Goal: Task Accomplishment & Management: Use online tool/utility

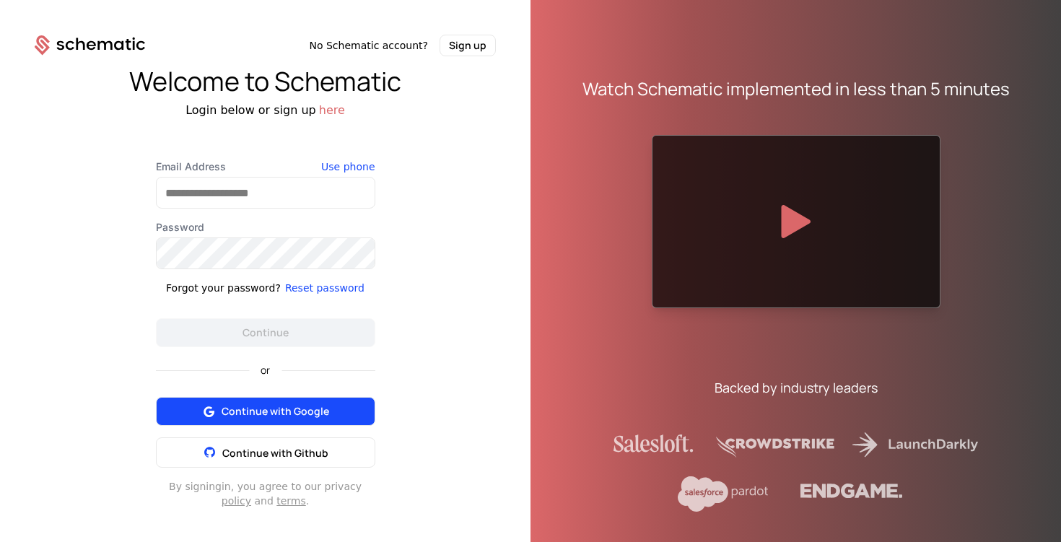
click at [286, 404] on span "Continue with Google" at bounding box center [276, 411] width 108 height 14
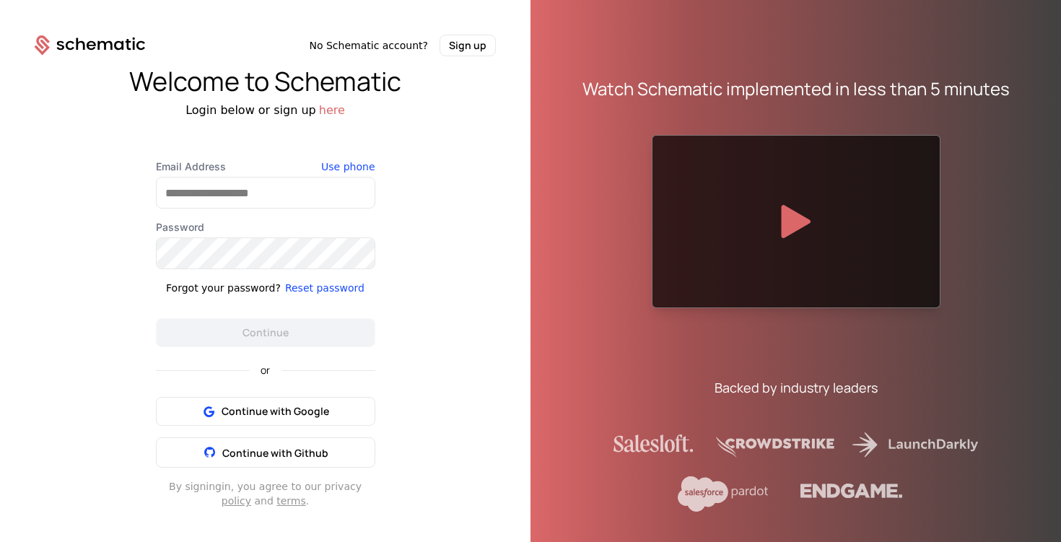
click at [375, 193] on div at bounding box center [375, 193] width 0 height 0
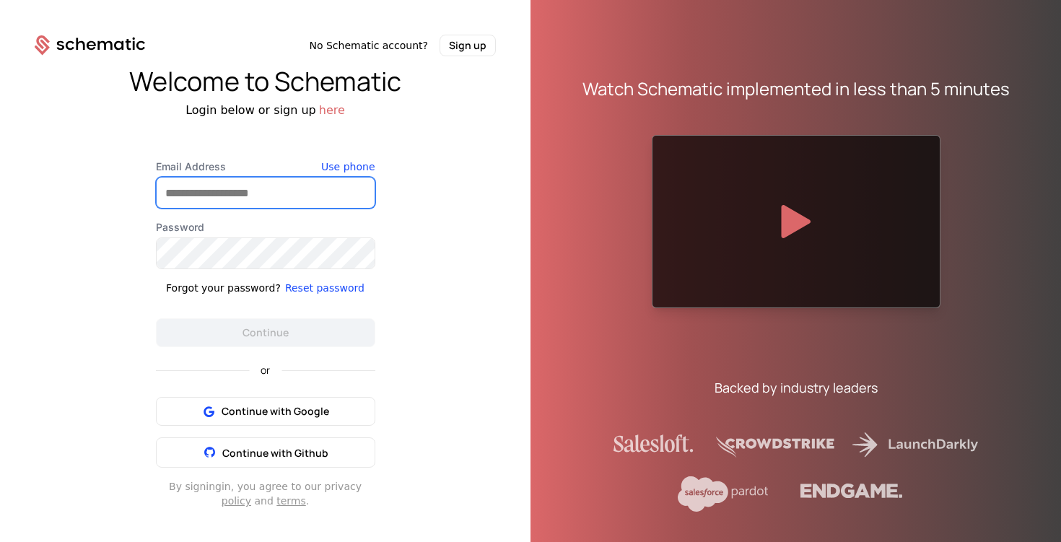
type input "**********"
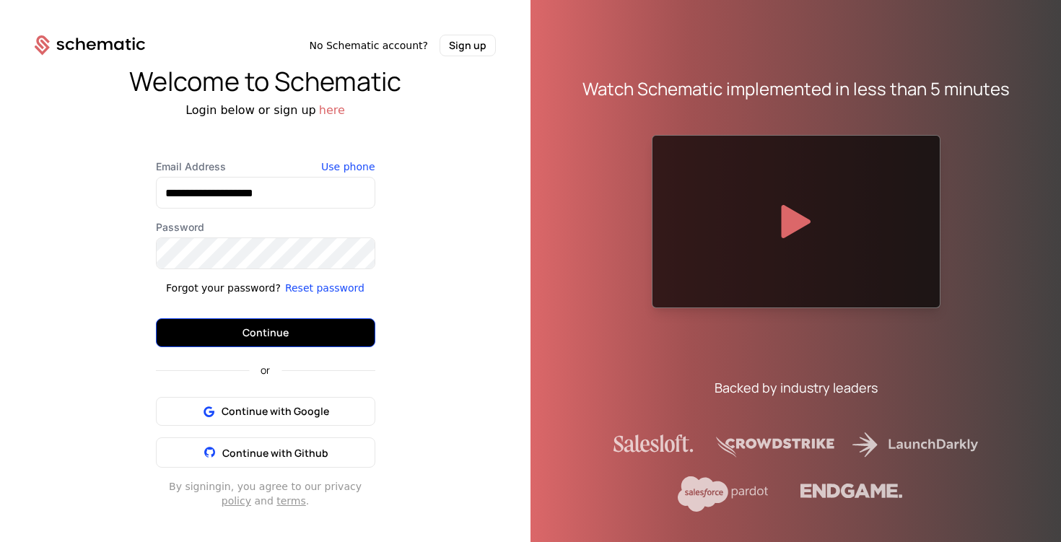
click at [268, 328] on button "Continue" at bounding box center [265, 332] width 219 height 29
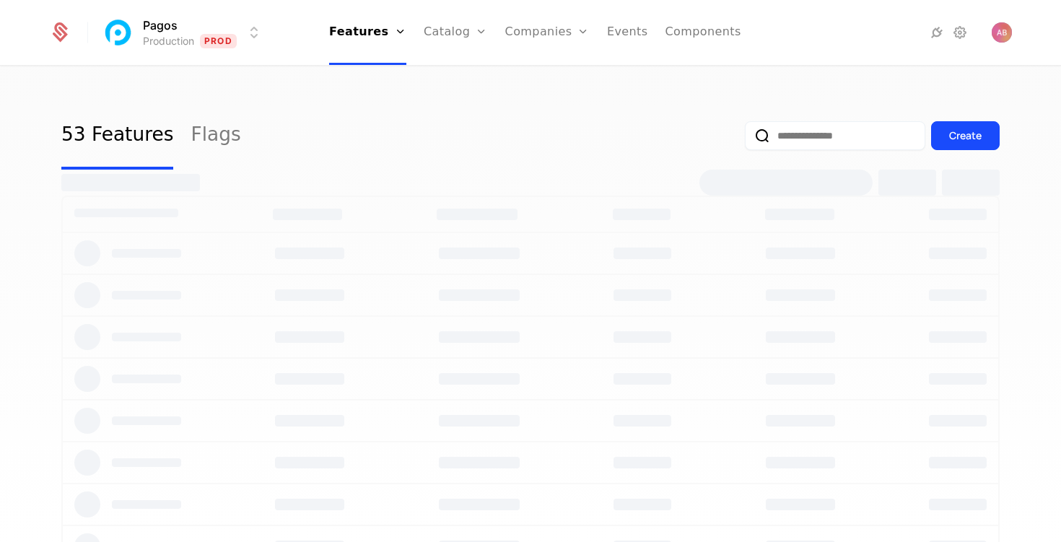
select select "***"
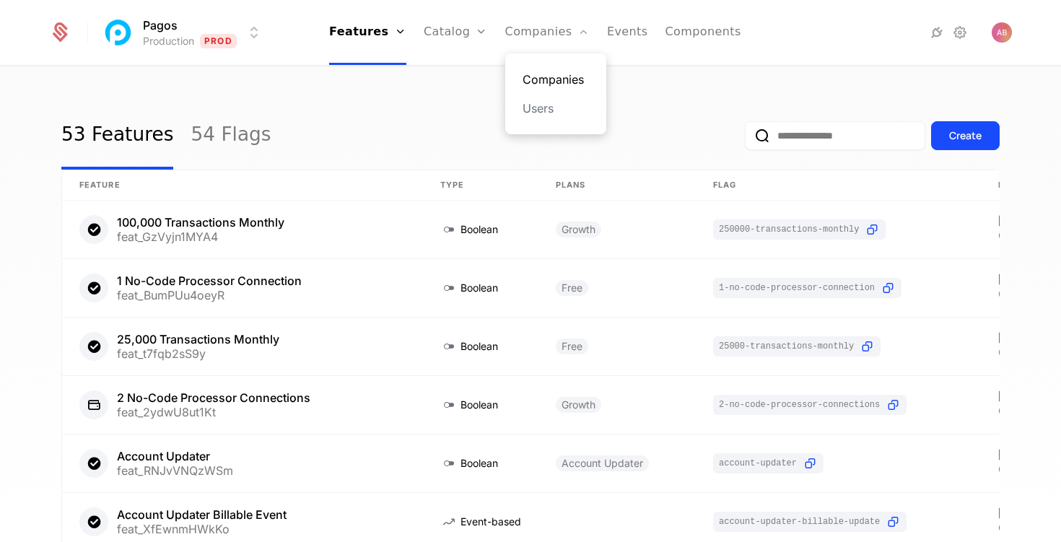
click at [537, 82] on link "Companies" at bounding box center [555, 79] width 66 height 17
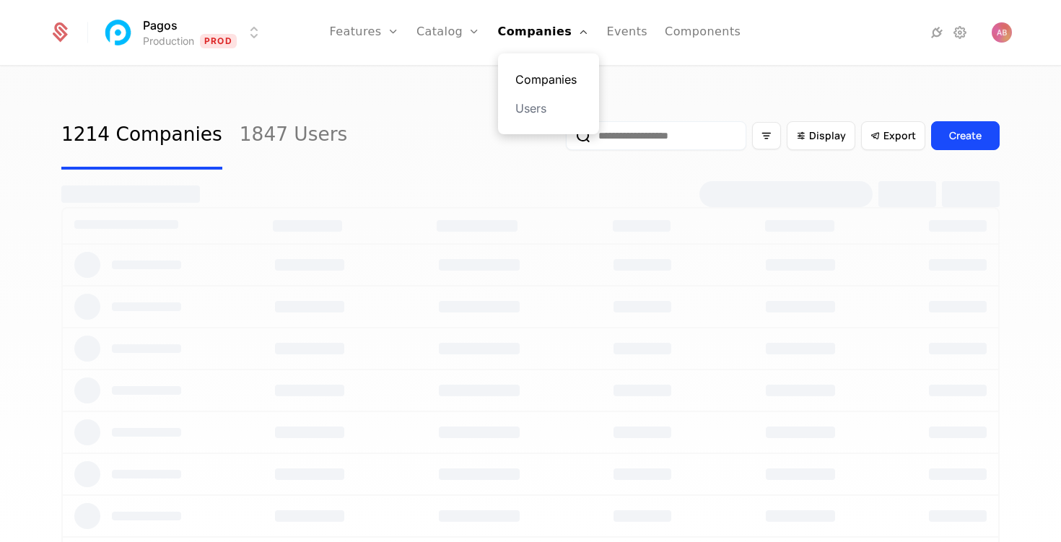
select select "***"
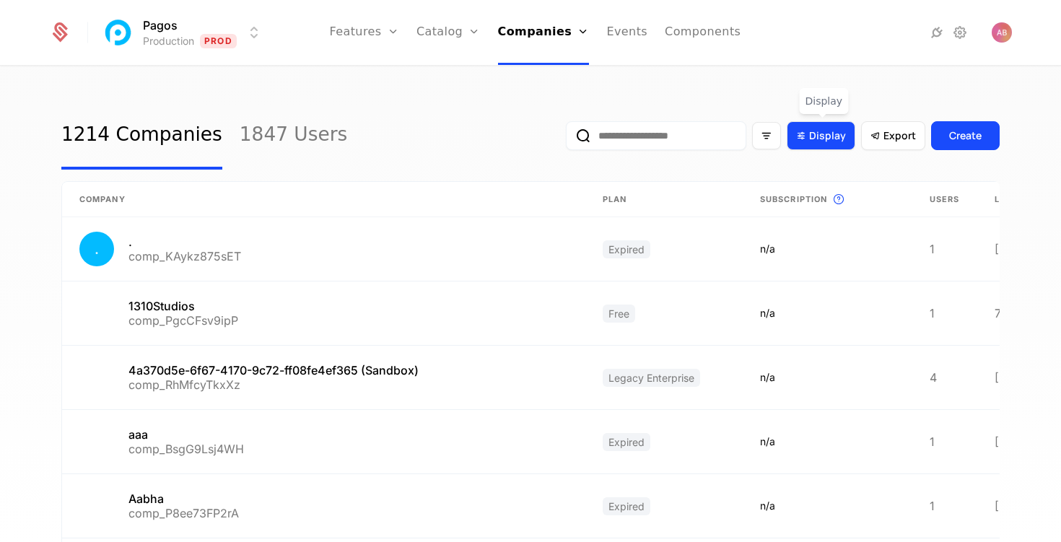
click at [813, 135] on span "Display" at bounding box center [827, 135] width 37 height 14
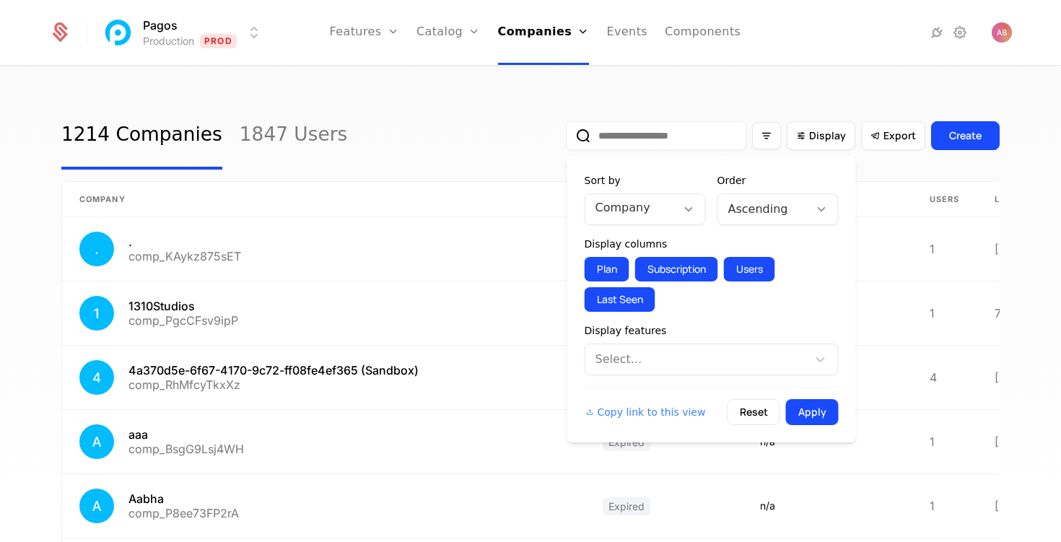
click at [708, 359] on div at bounding box center [698, 359] width 202 height 20
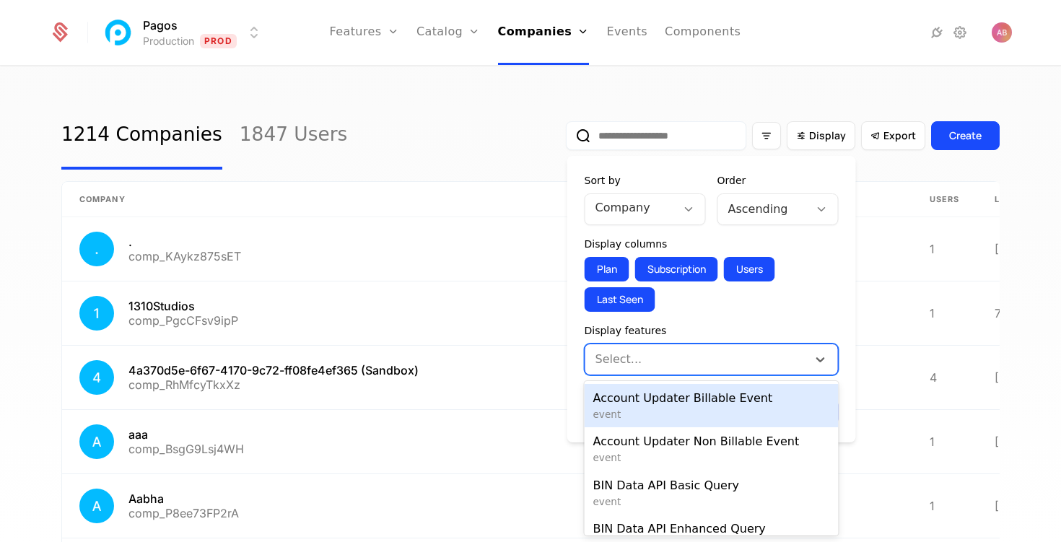
click at [708, 359] on div at bounding box center [698, 359] width 202 height 20
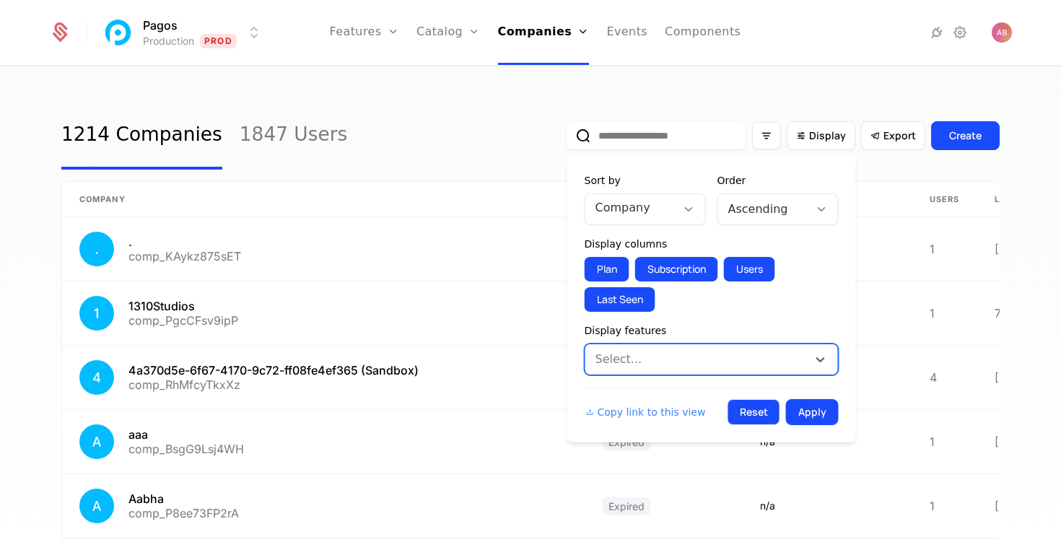
click at [756, 414] on button "Reset" at bounding box center [753, 412] width 53 height 26
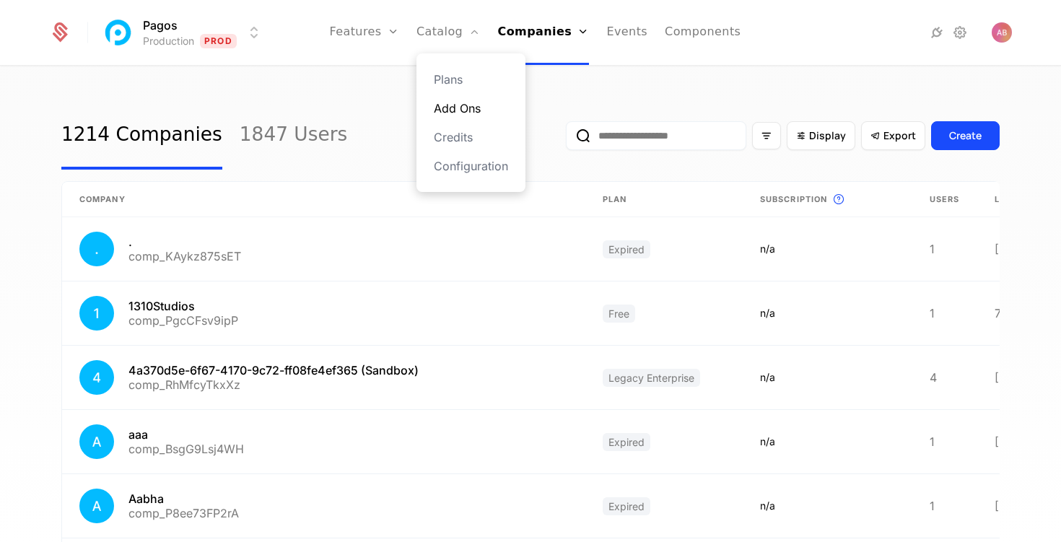
click at [455, 104] on link "Add Ons" at bounding box center [471, 108] width 74 height 17
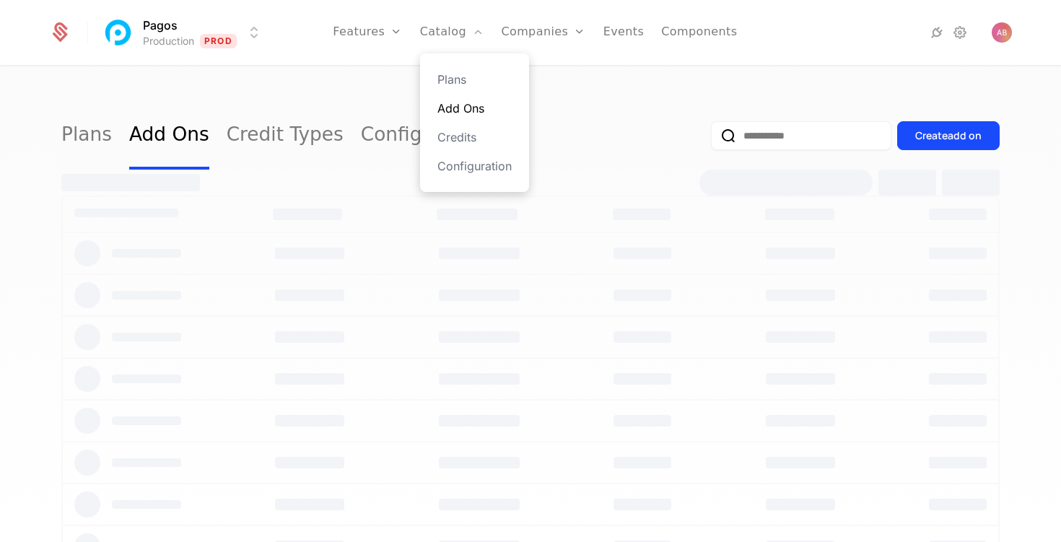
select select "***"
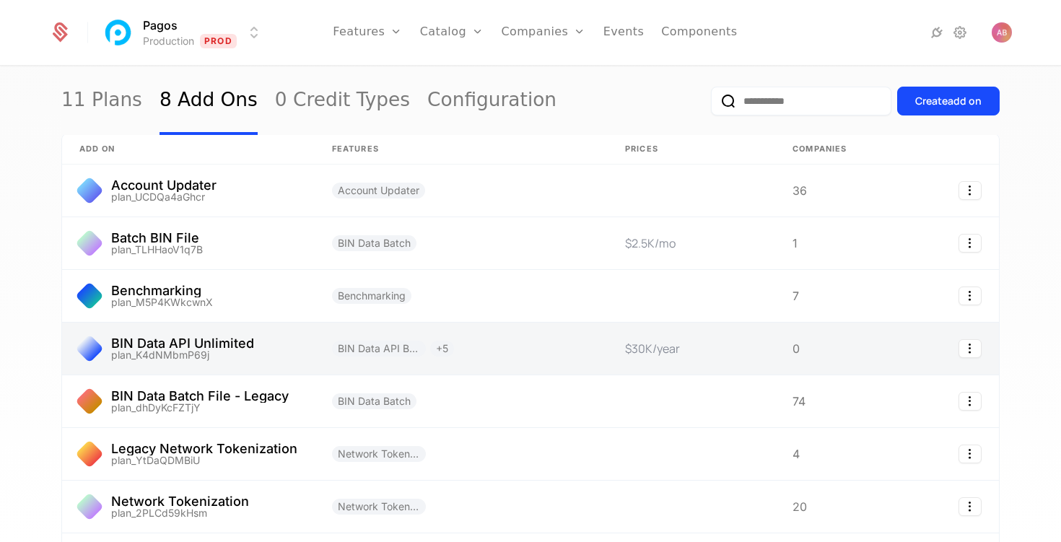
scroll to position [40, 0]
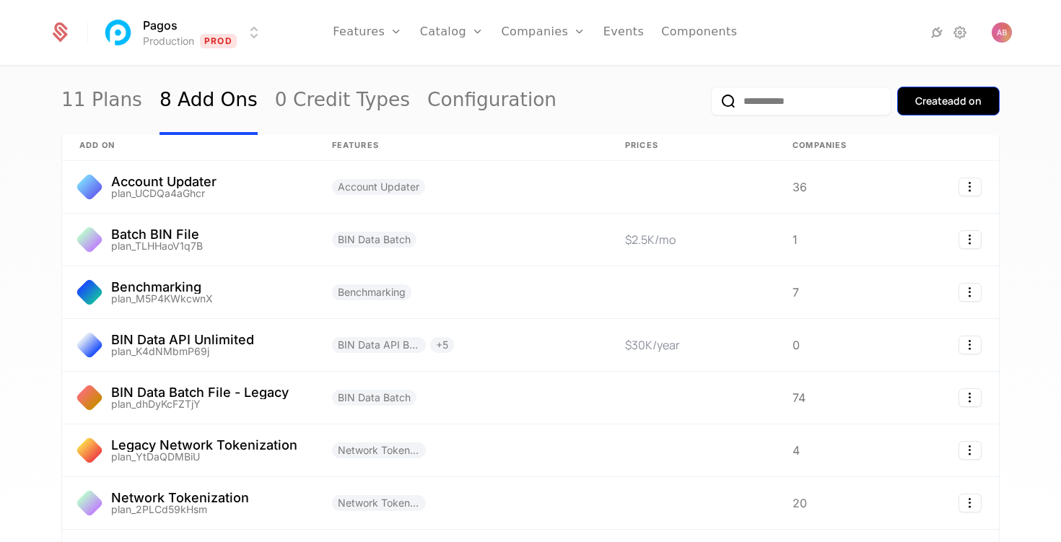
click at [936, 102] on div "Create add on" at bounding box center [948, 101] width 66 height 14
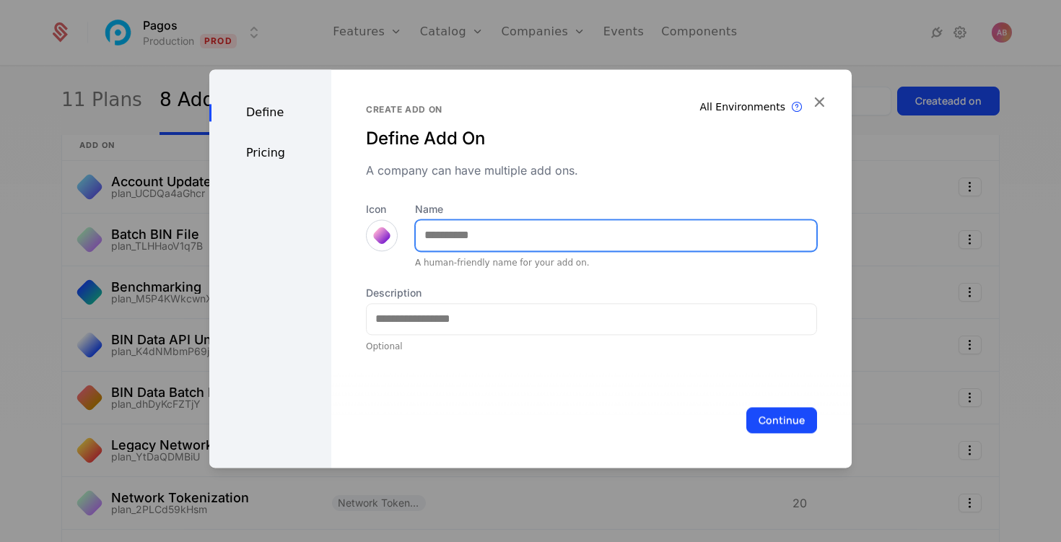
click at [600, 225] on input "Name" at bounding box center [616, 235] width 401 height 30
type input "**********"
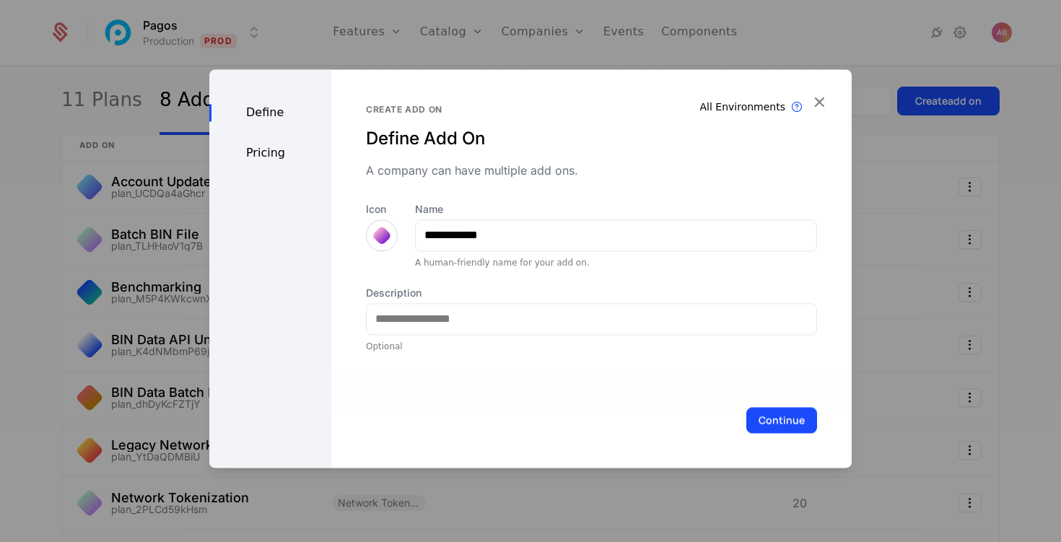
click at [275, 157] on div "Pricing" at bounding box center [270, 152] width 122 height 17
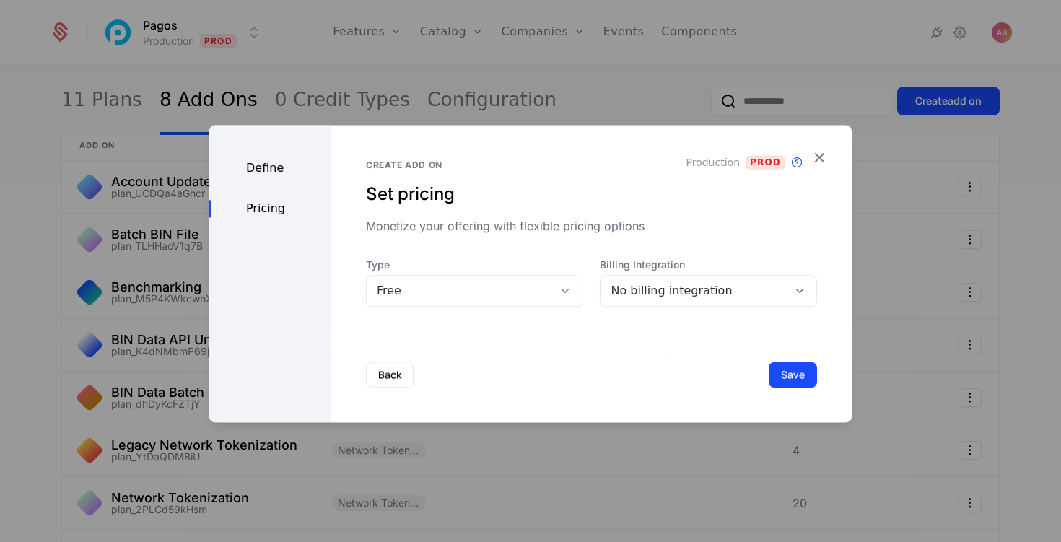
click at [574, 286] on div at bounding box center [565, 291] width 25 height 16
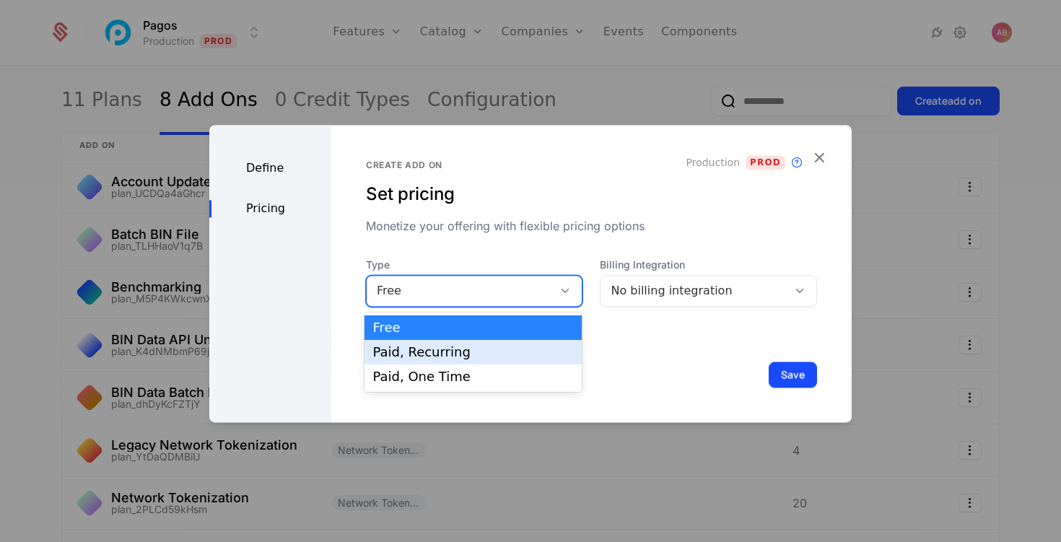
click at [548, 346] on div "Paid, Recurring" at bounding box center [473, 352] width 201 height 13
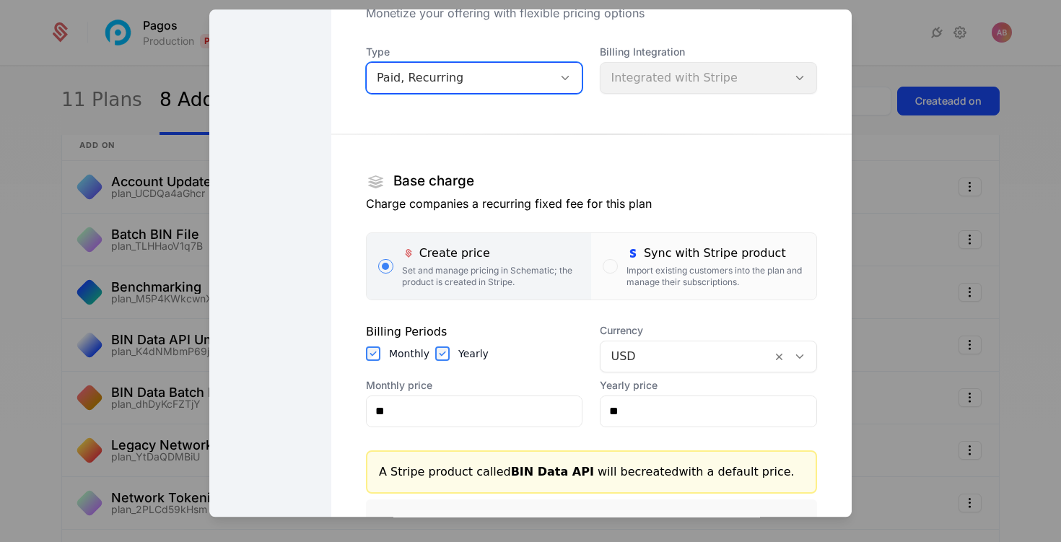
scroll to position [91, 0]
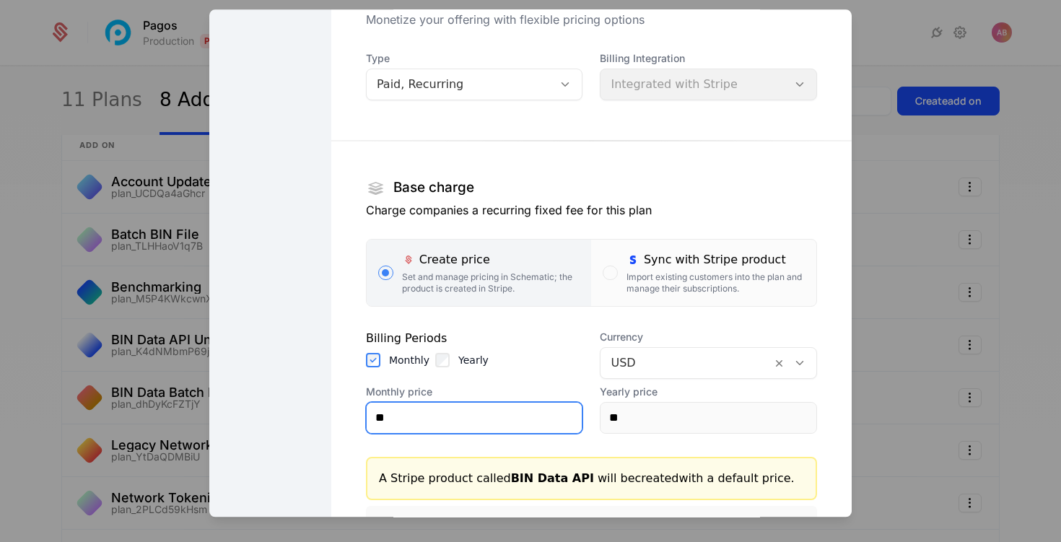
click at [447, 418] on input "**" at bounding box center [475, 418] width 216 height 30
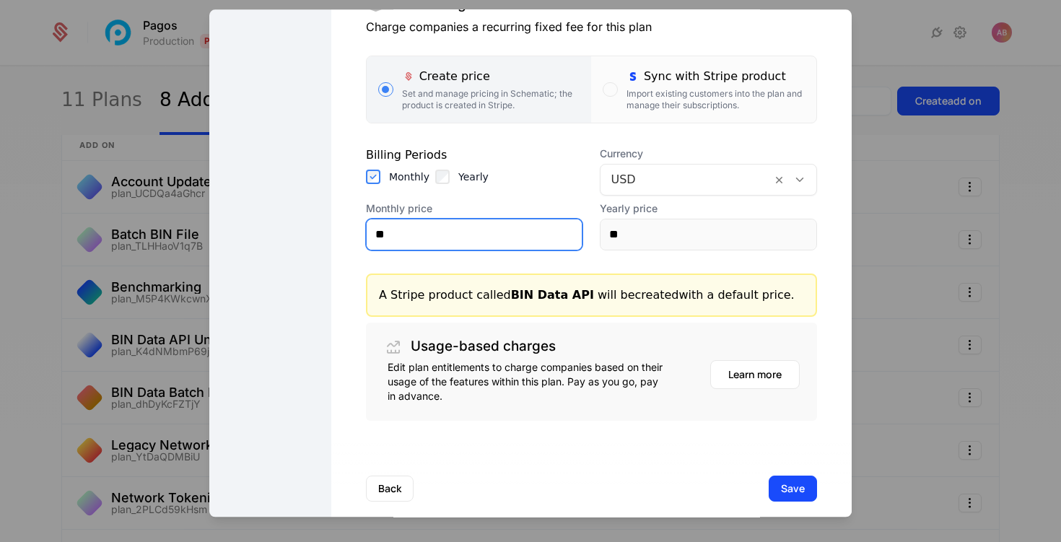
scroll to position [294, 0]
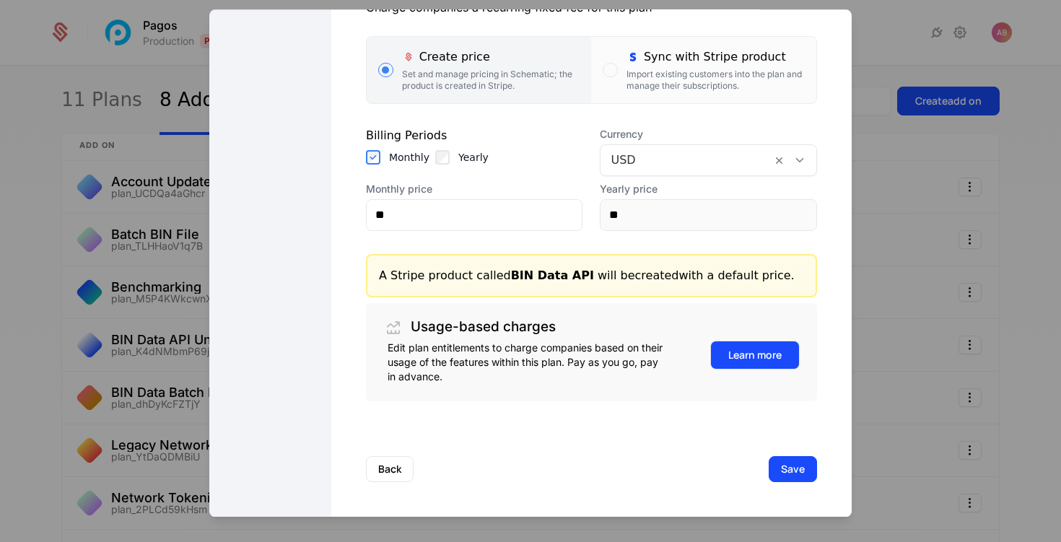
click at [742, 356] on button "Learn more" at bounding box center [754, 355] width 89 height 29
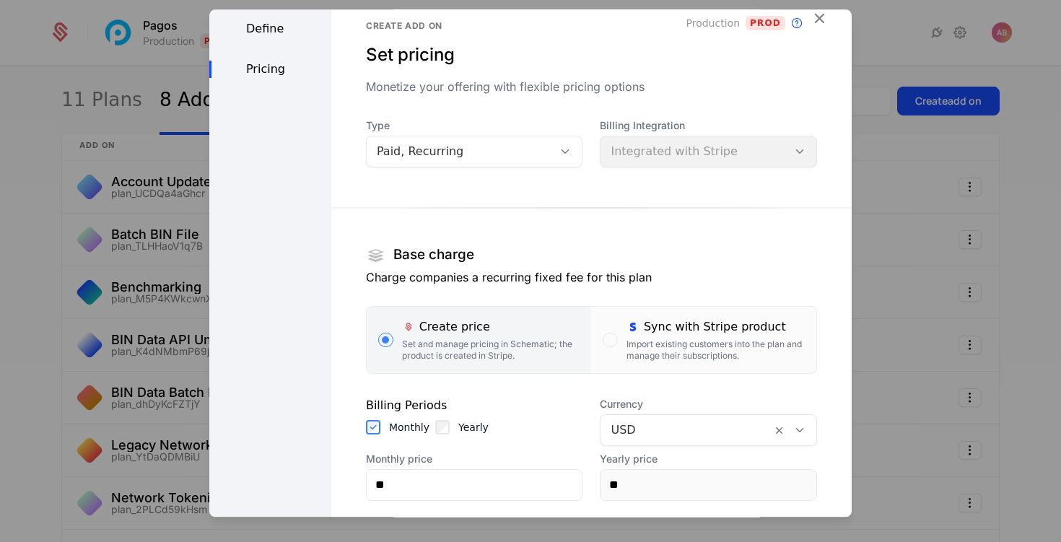
scroll to position [0, 0]
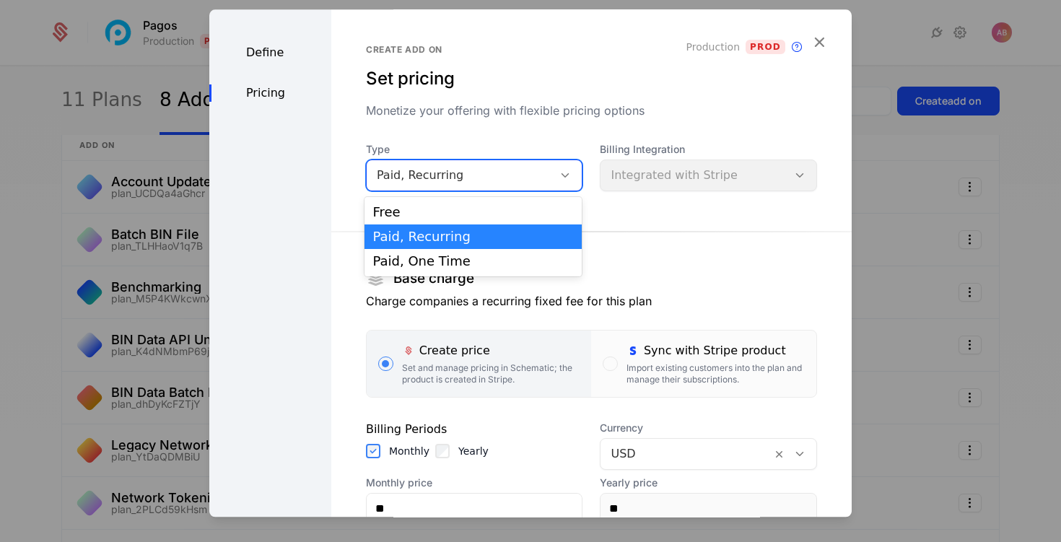
click at [569, 179] on icon at bounding box center [565, 175] width 13 height 13
click at [539, 253] on div "Paid, One Time" at bounding box center [473, 261] width 218 height 25
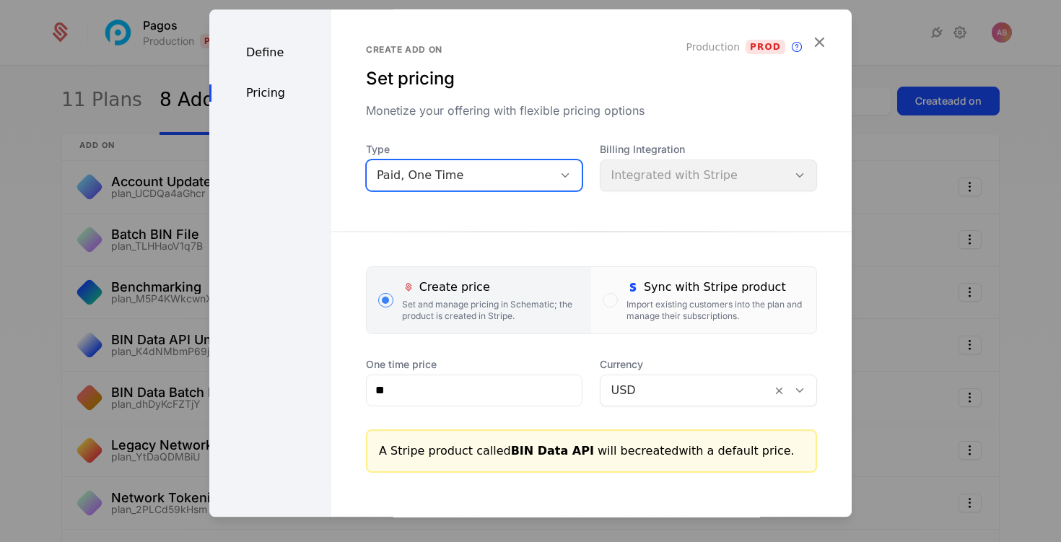
click at [574, 174] on div at bounding box center [565, 175] width 25 height 16
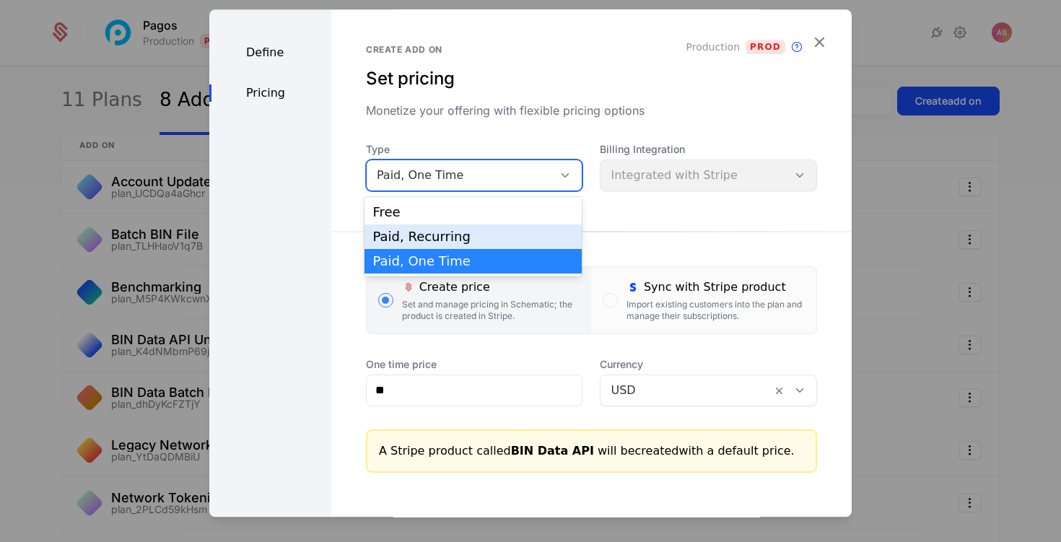
click at [538, 230] on div "Paid, Recurring" at bounding box center [473, 236] width 201 height 13
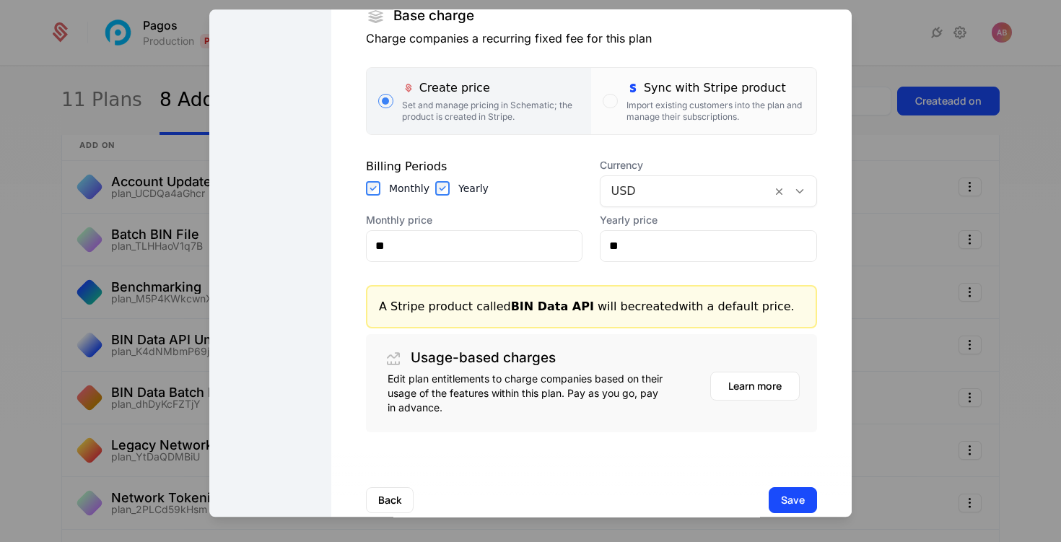
scroll to position [294, 0]
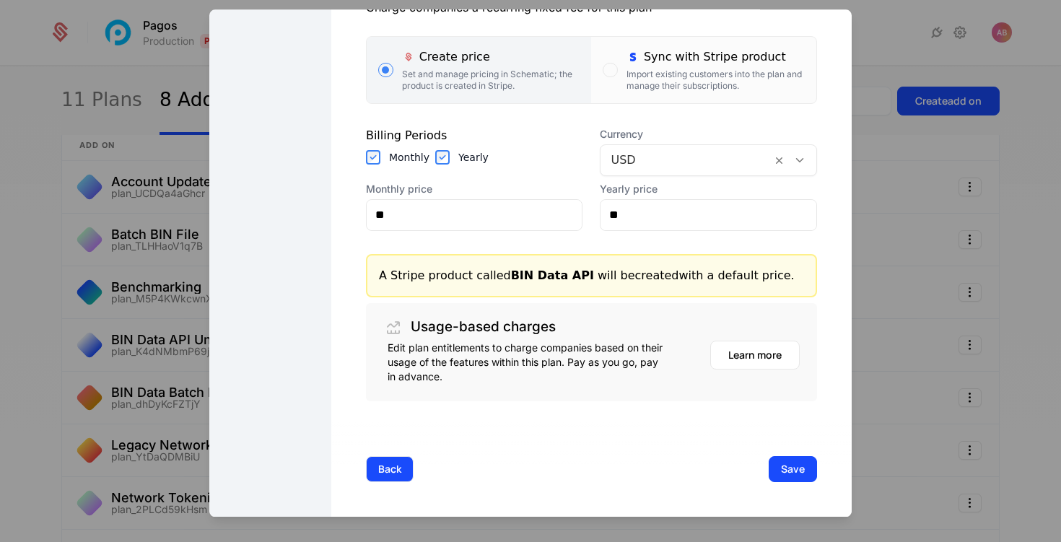
click at [391, 466] on button "Back" at bounding box center [390, 469] width 48 height 26
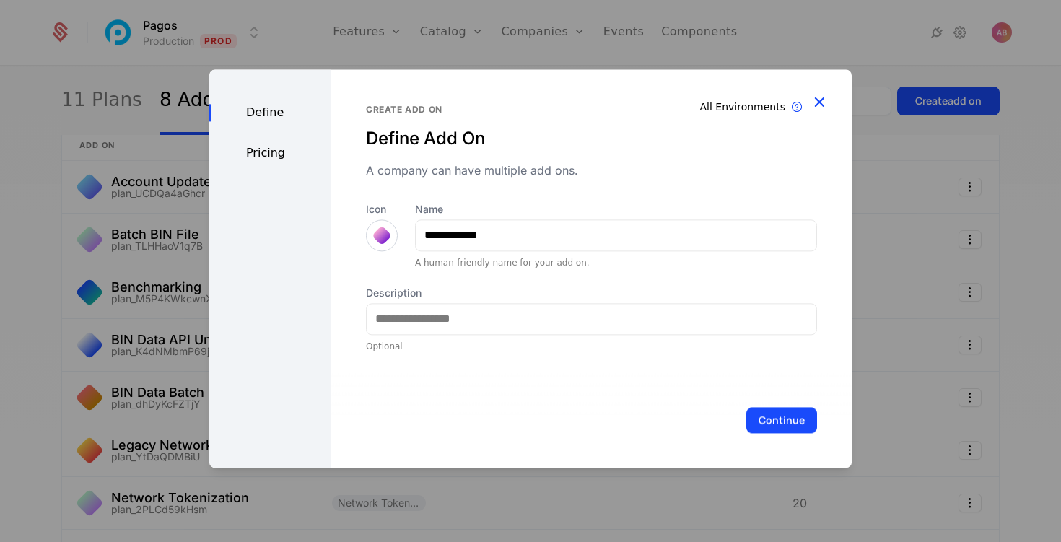
click at [821, 105] on icon "button" at bounding box center [819, 101] width 19 height 19
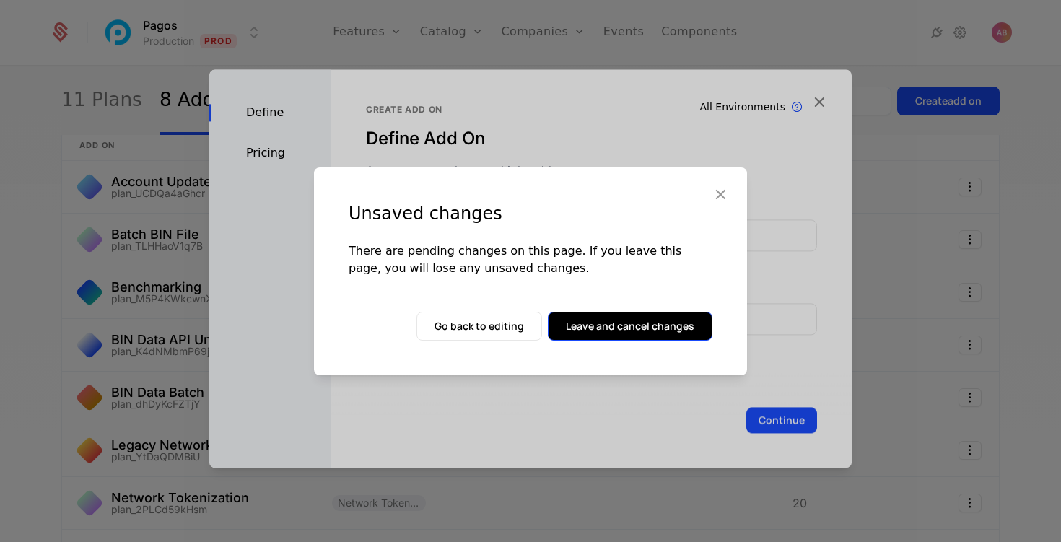
click at [634, 321] on button "Leave and cancel changes" at bounding box center [630, 326] width 165 height 29
